Goal: Task Accomplishment & Management: Manage account settings

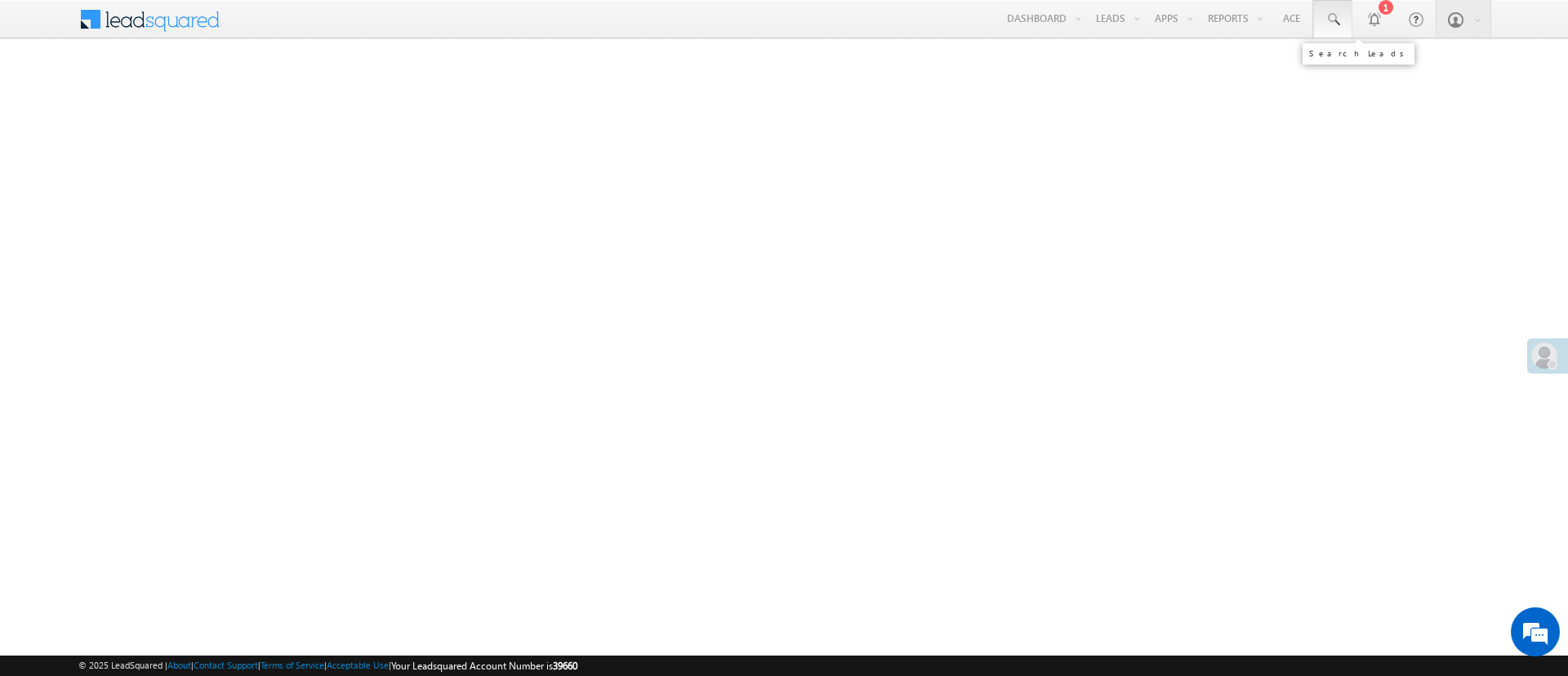
click at [1333, 29] on link at bounding box center [1332, 18] width 39 height 37
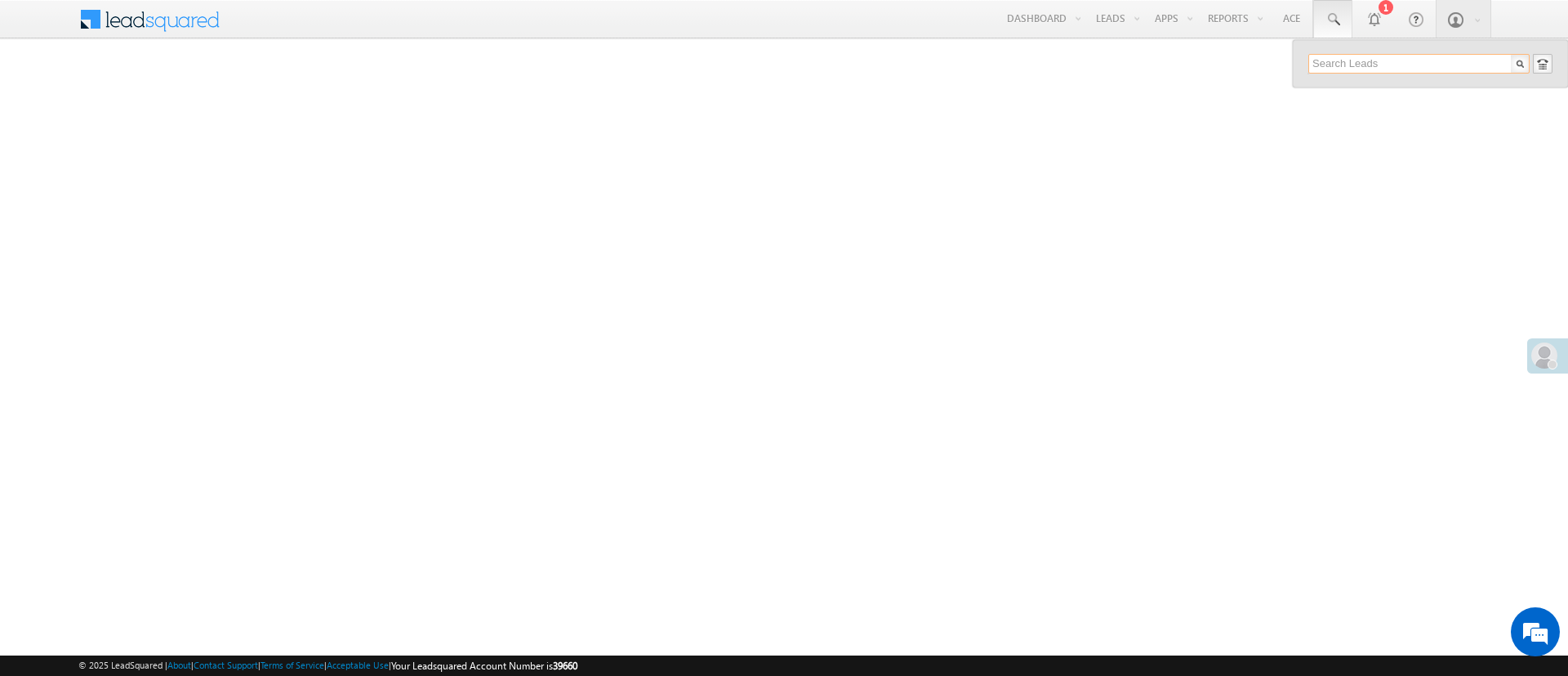
paste input "EQ29721580"
type input "EQ29721580"
click at [1379, 97] on div "+xx-xxxxxxxx77" at bounding box center [1426, 106] width 219 height 20
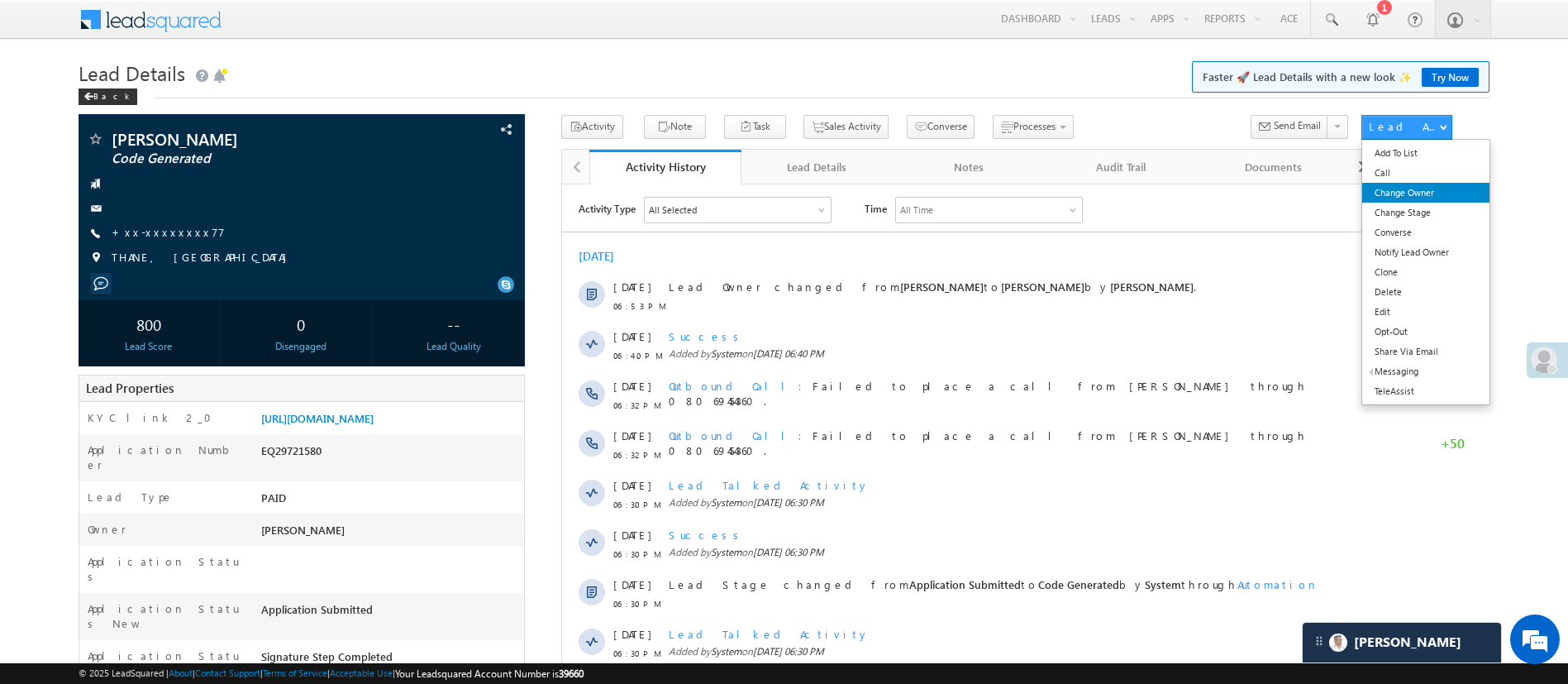
click at [1421, 186] on link "Change Owner" at bounding box center [1426, 193] width 127 height 20
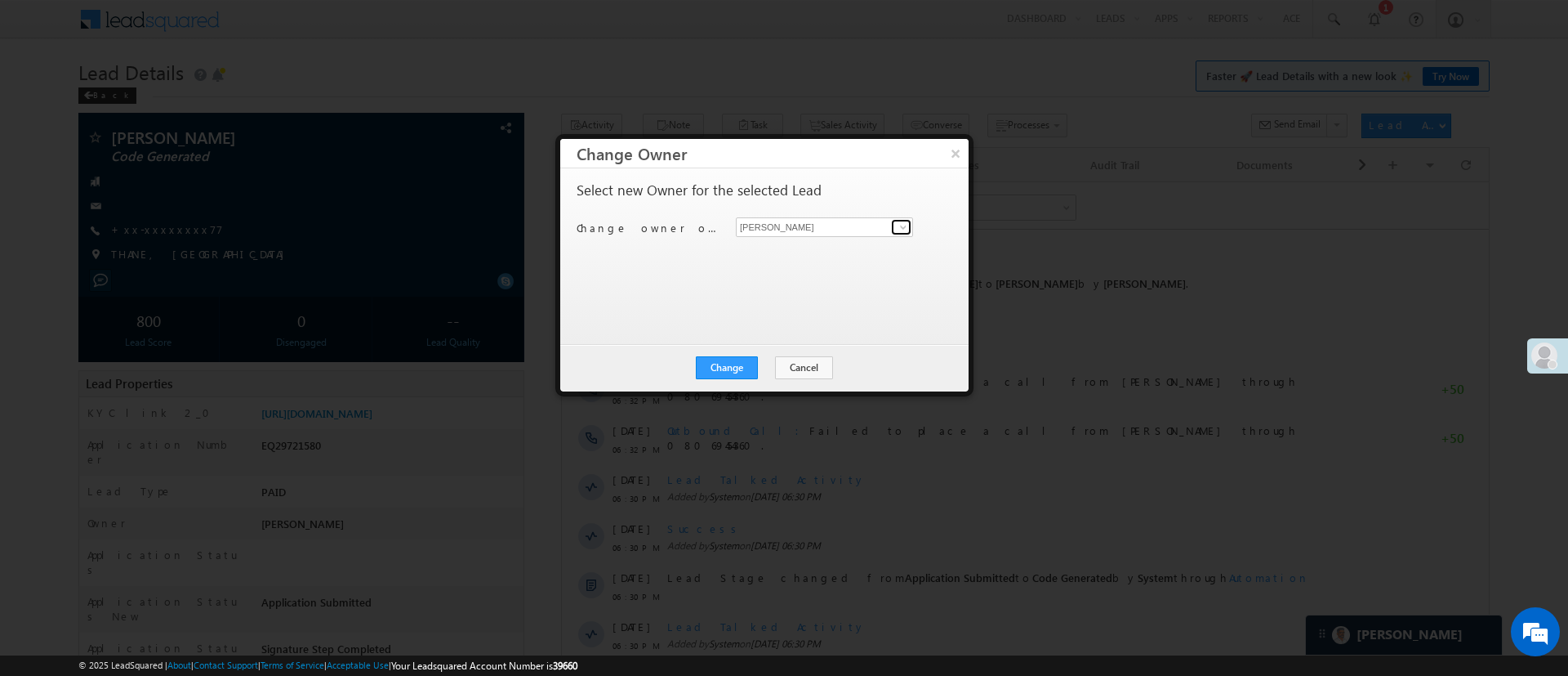
click at [901, 224] on span at bounding box center [903, 227] width 13 height 13
type input "l"
click at [806, 260] on span "Naseeba.Khatoon@angelbroking.com" at bounding box center [816, 259] width 147 height 13
type input "[PERSON_NAME]"
click at [728, 384] on div "Change Cancel Close" at bounding box center [765, 367] width 408 height 47
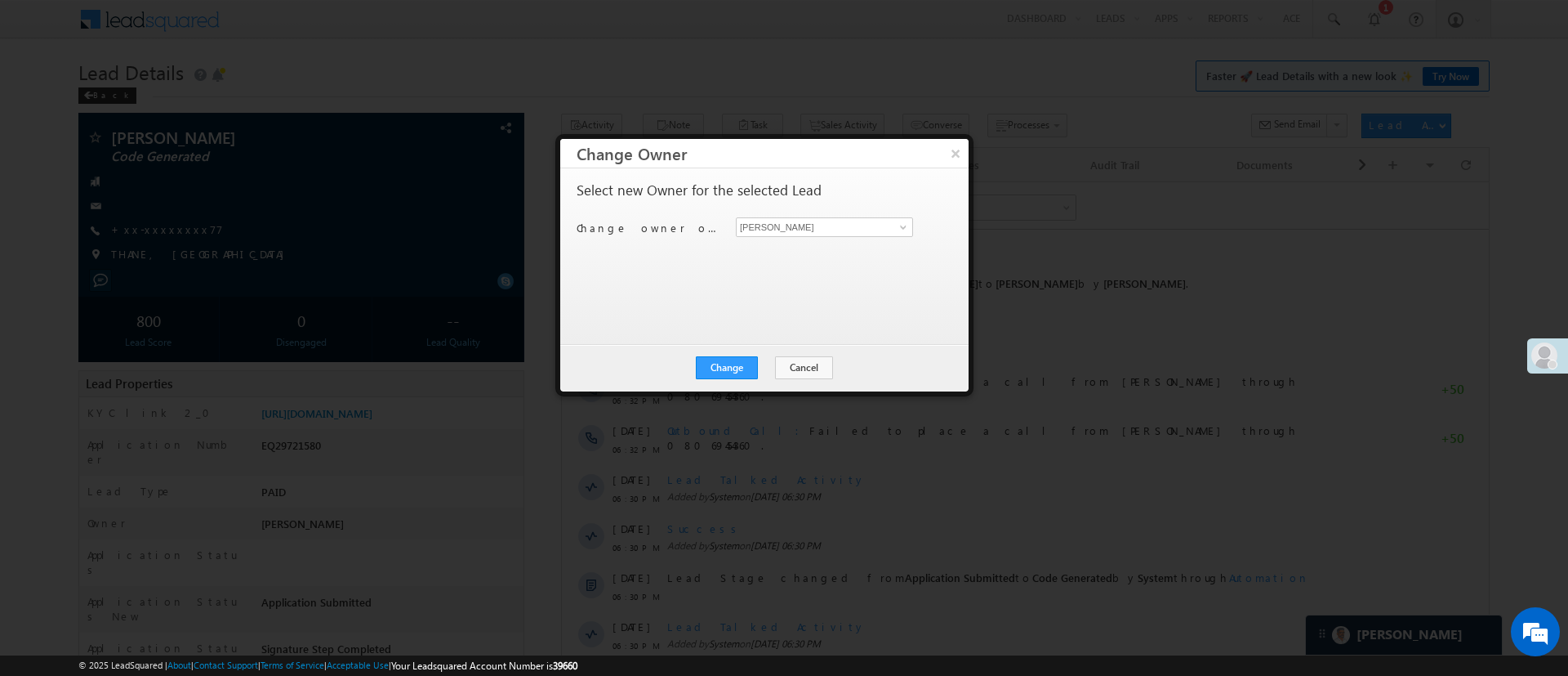
click at [730, 378] on div "Change Cancel Close" at bounding box center [765, 367] width 408 height 47
click at [734, 370] on button "Change" at bounding box center [726, 367] width 62 height 23
click at [772, 363] on button "Close" at bounding box center [767, 367] width 53 height 23
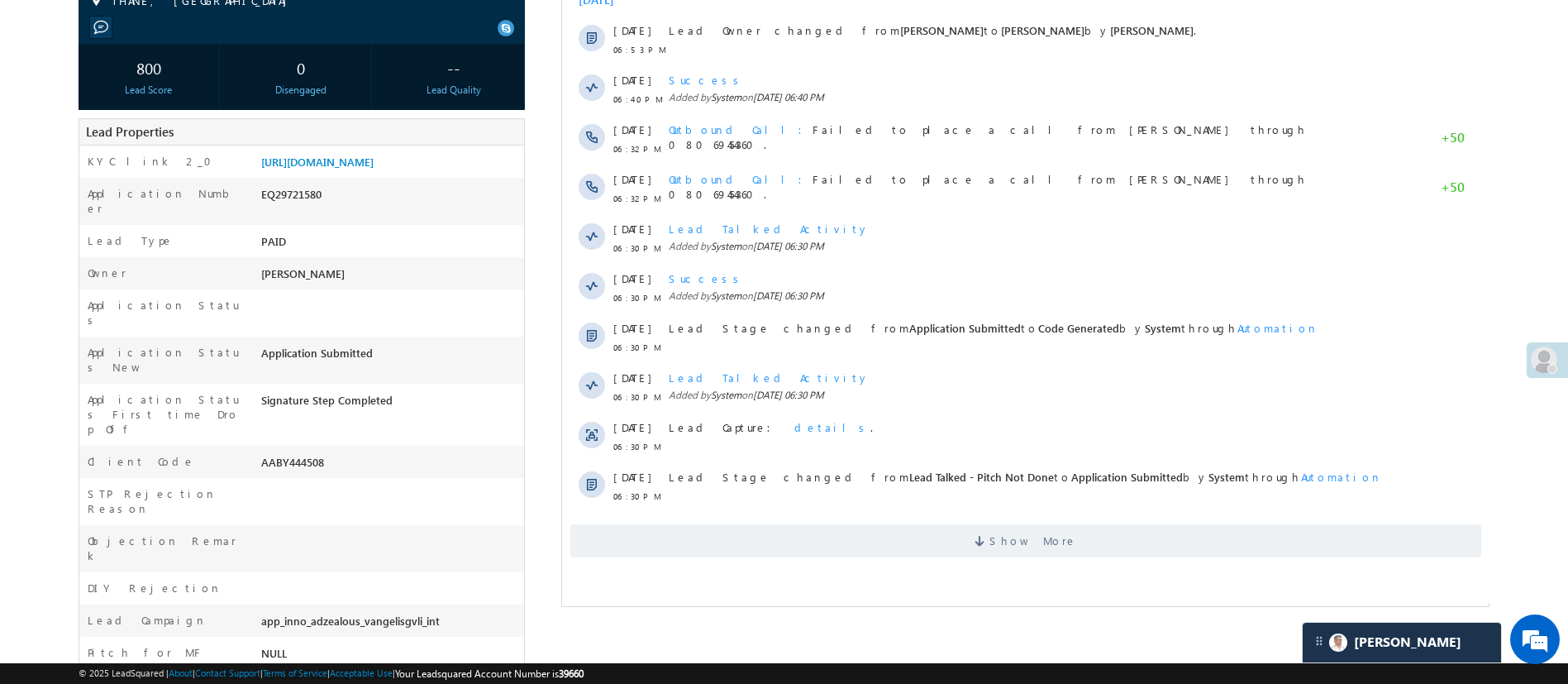
scroll to position [301, 0]
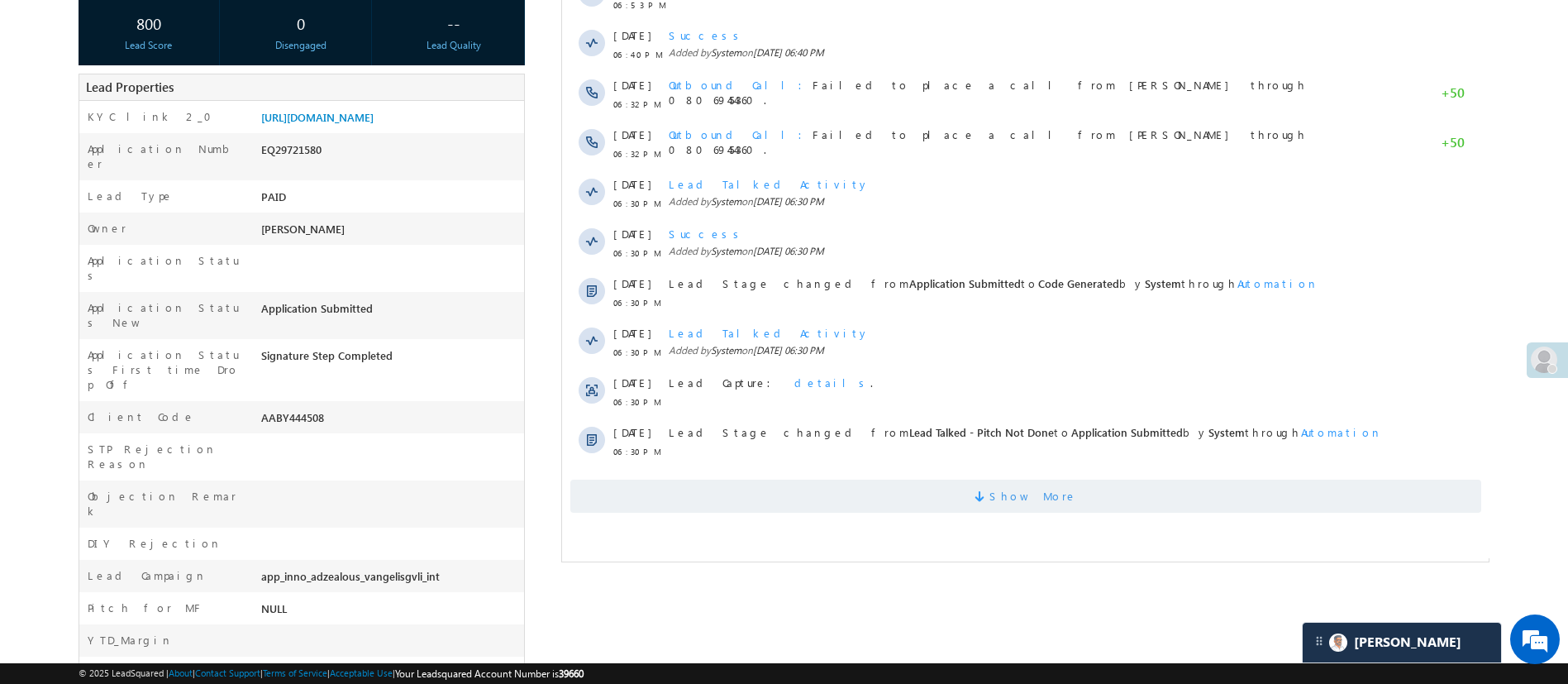
click at [1025, 506] on span "Show More" at bounding box center [1032, 496] width 87 height 33
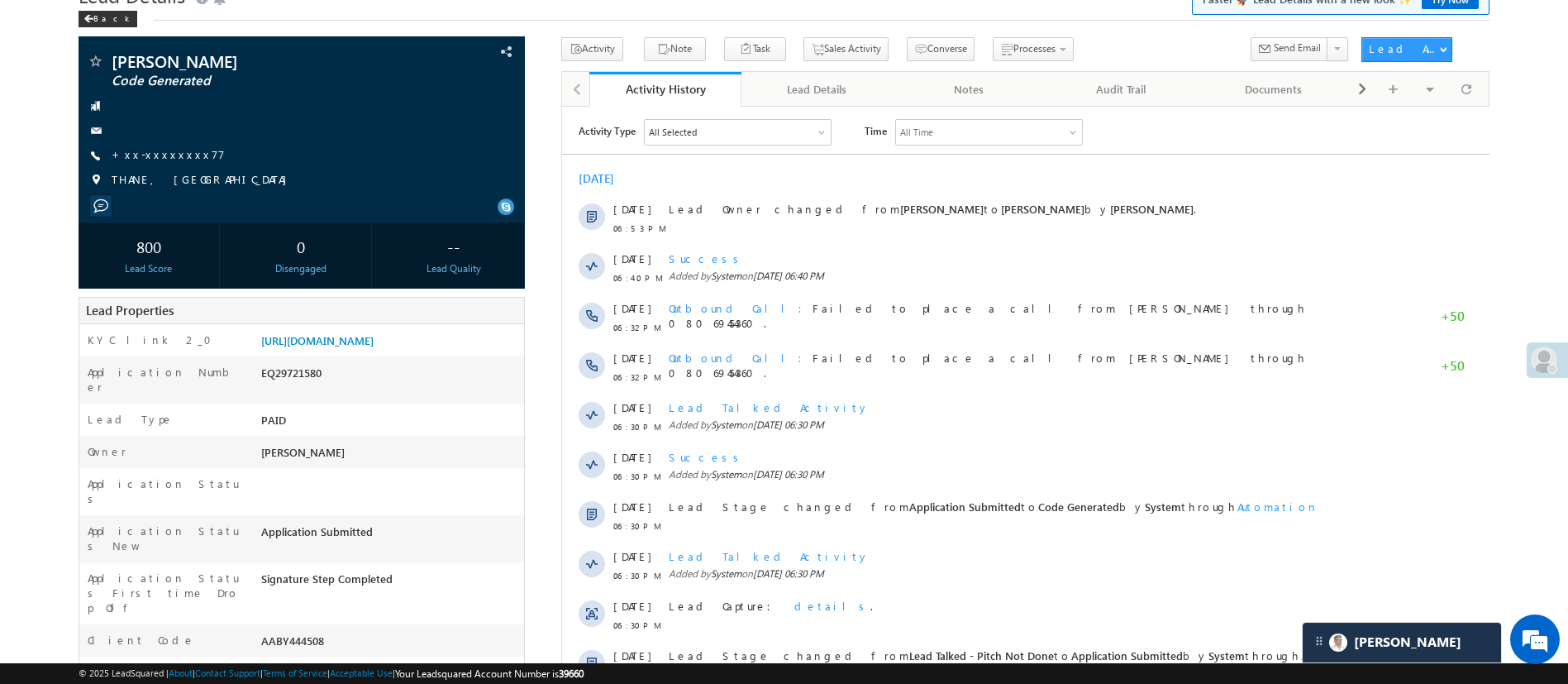
scroll to position [0, 0]
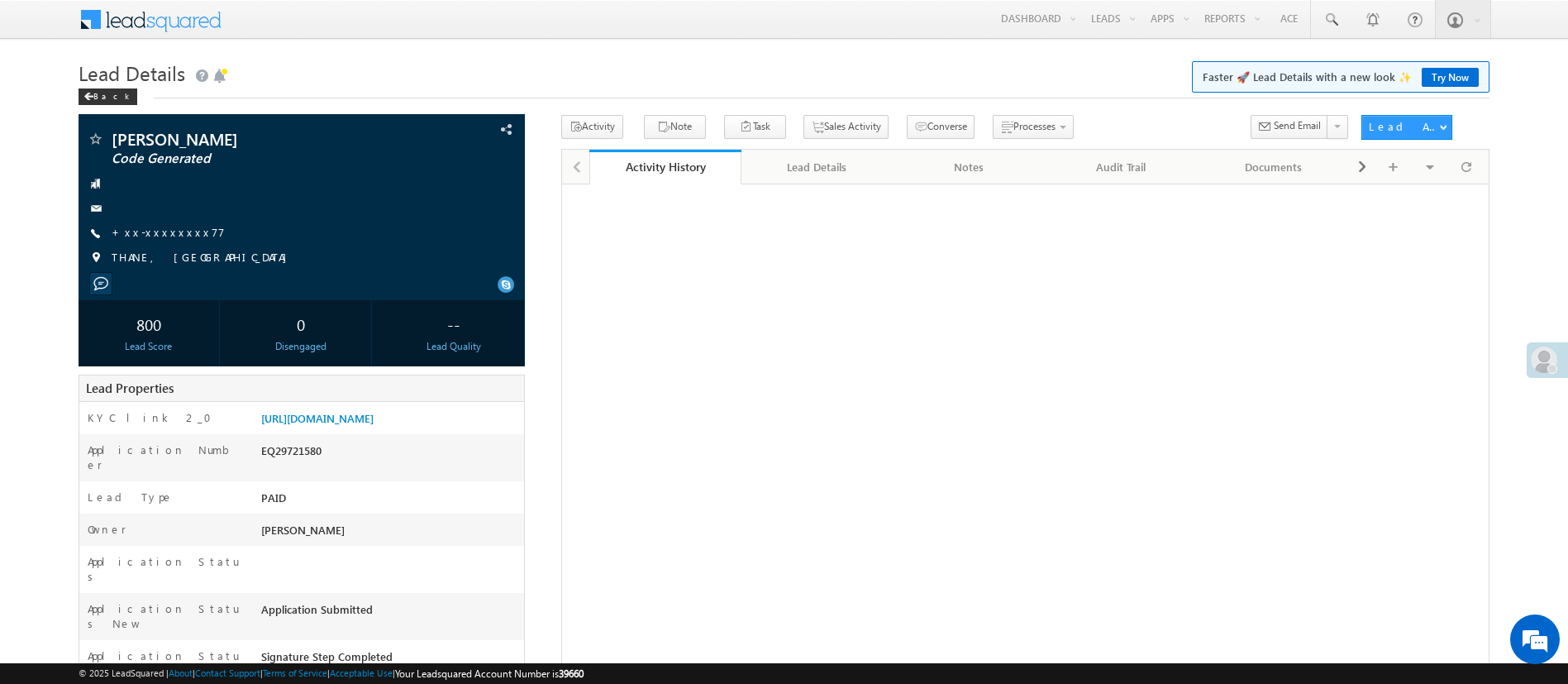
scroll to position [79, 0]
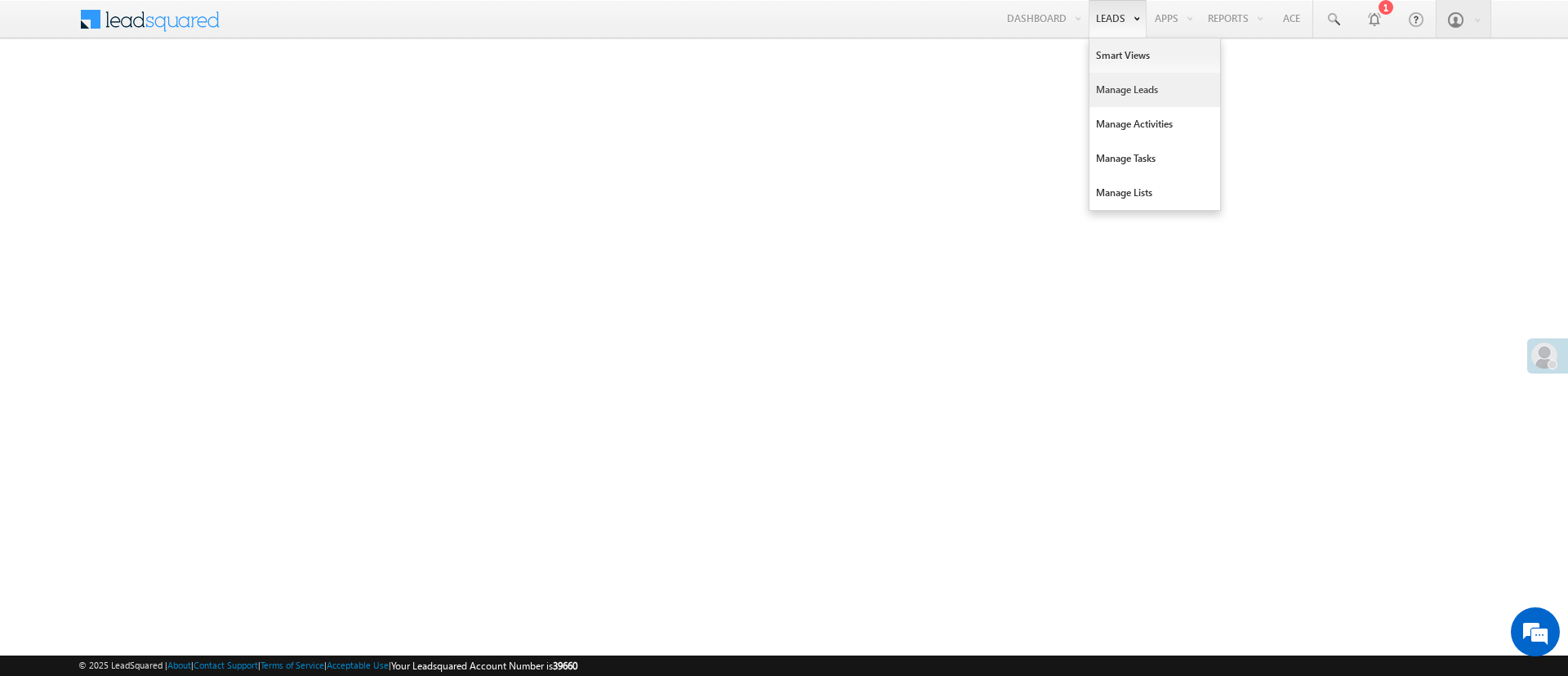
click at [1130, 76] on link "Manage Leads" at bounding box center [1154, 90] width 131 height 34
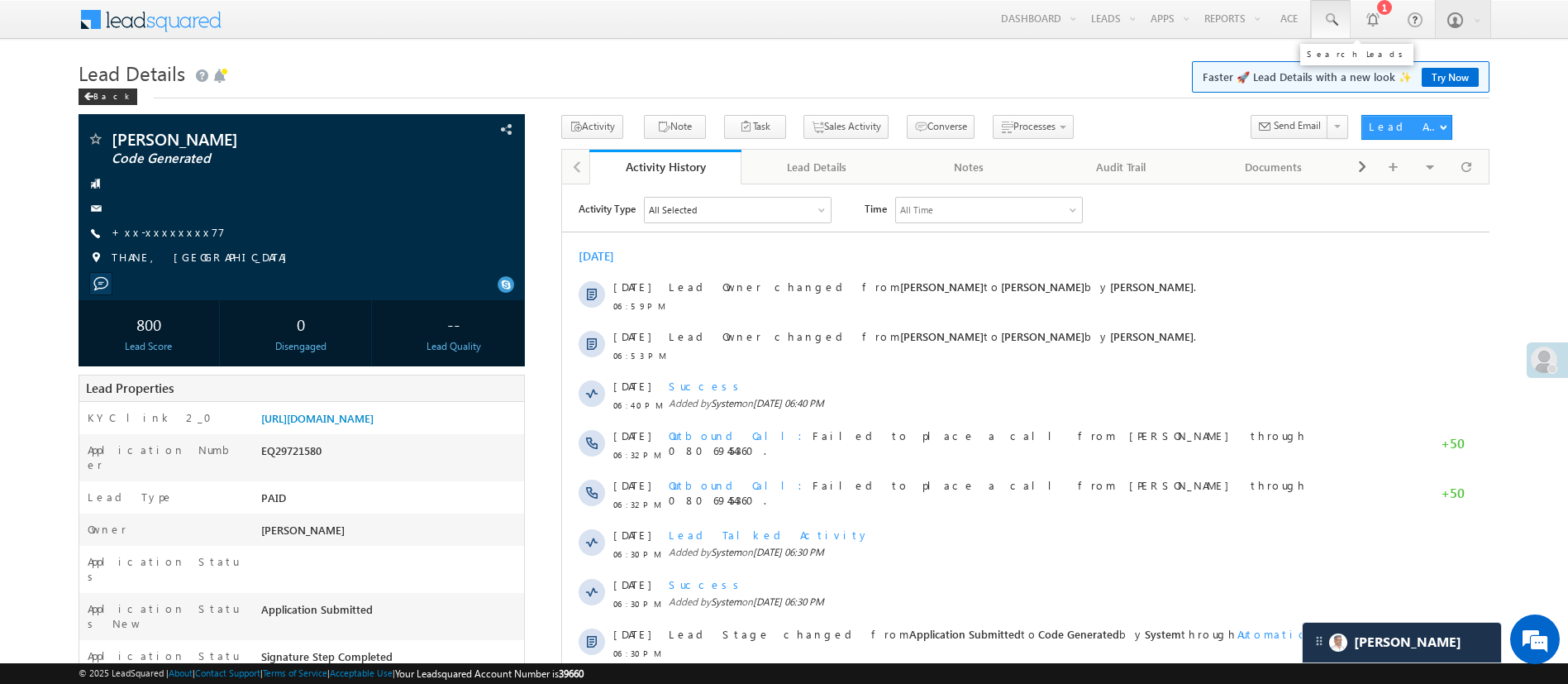
click at [1335, 9] on link at bounding box center [1330, 18] width 39 height 38
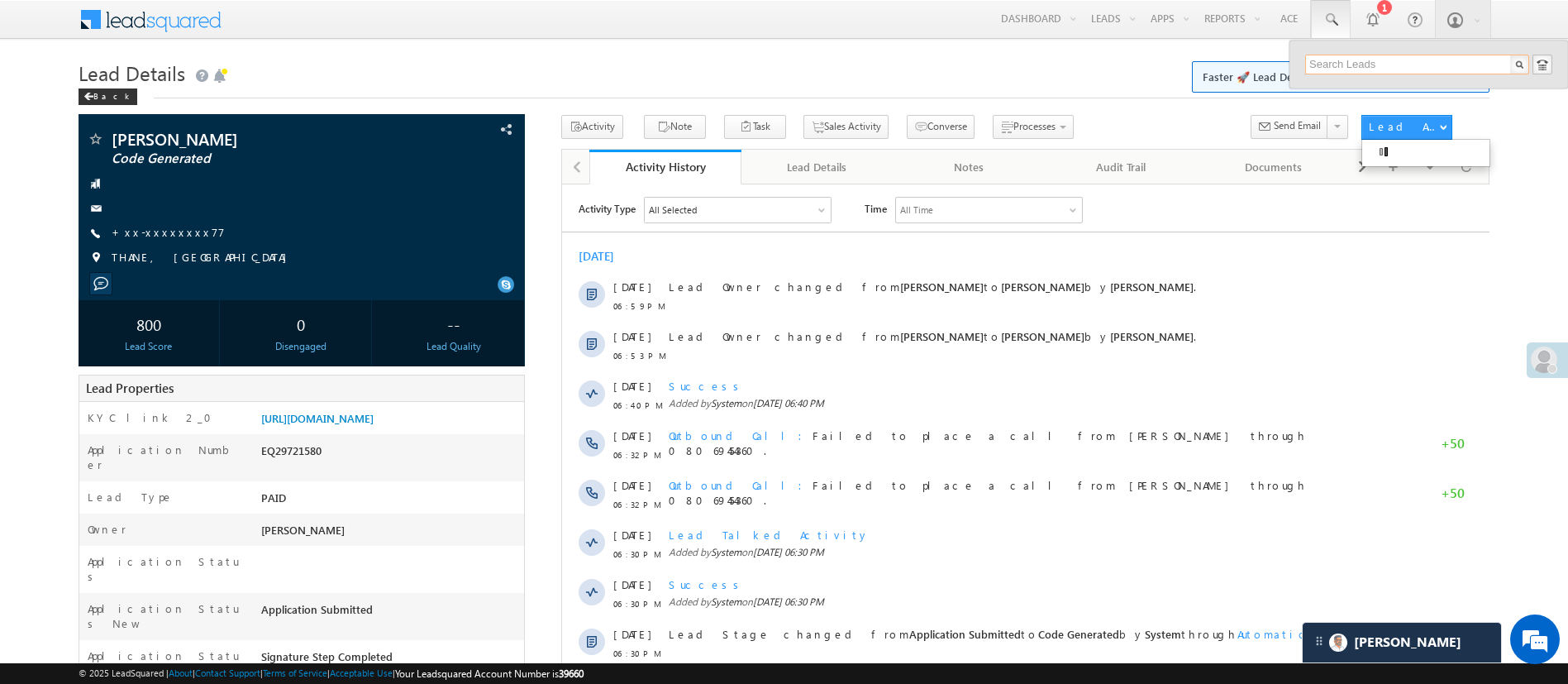
paste input "EQ30271141"
type input "EQ30271141"
